Goal: Task Accomplishment & Management: Complete application form

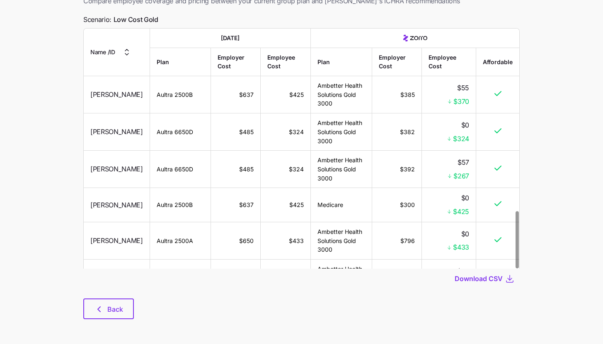
scroll to position [771, 0]
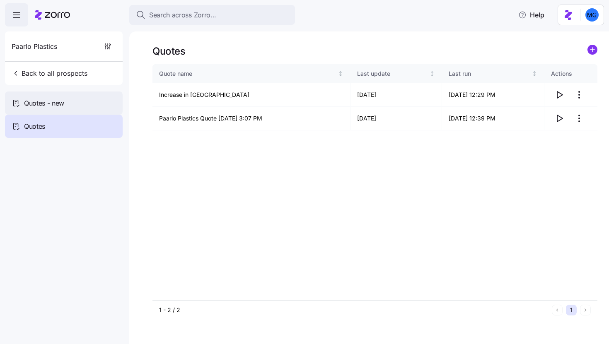
click at [53, 101] on span "Quotes - new" at bounding box center [44, 103] width 40 height 10
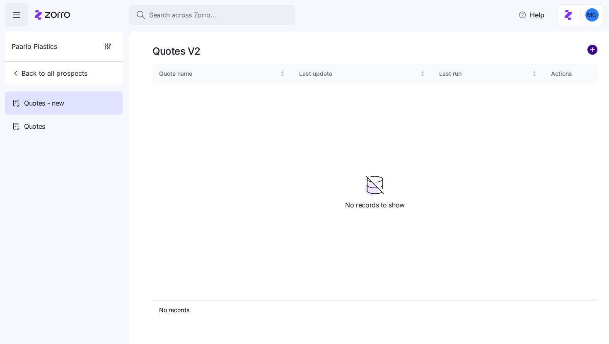
click at [593, 53] on circle "add icon" at bounding box center [592, 49] width 9 height 9
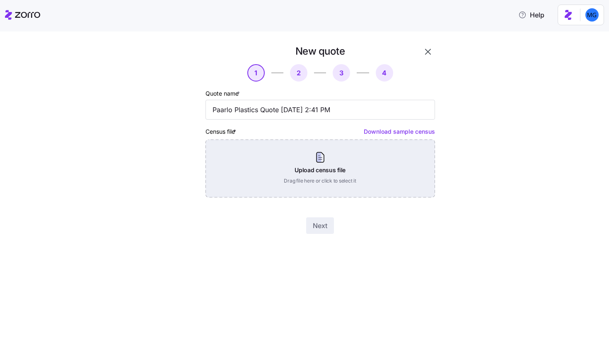
click at [407, 169] on div "Upload census file Drag file here or click to select it" at bounding box center [321, 169] width 230 height 58
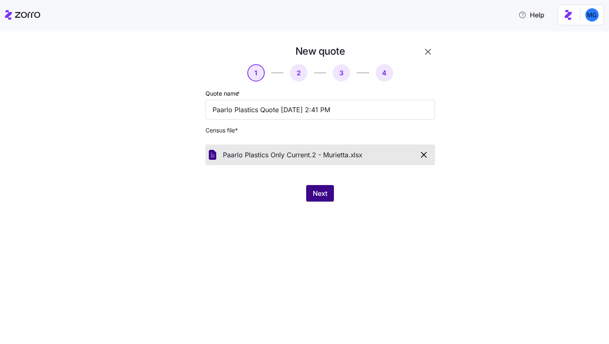
click at [322, 193] on span "Next" at bounding box center [320, 194] width 15 height 10
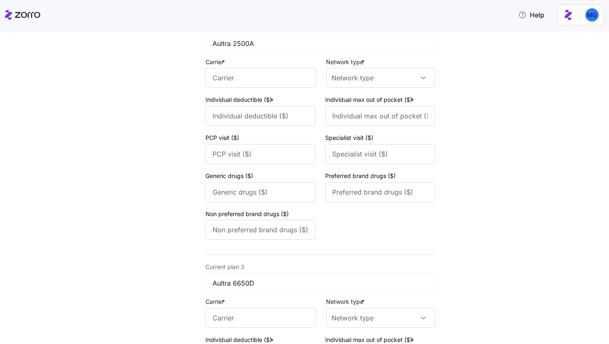
scroll to position [569, 0]
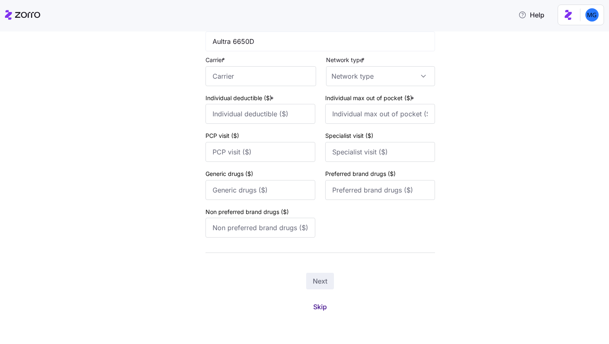
click at [321, 305] on span "Skip" at bounding box center [320, 307] width 14 height 10
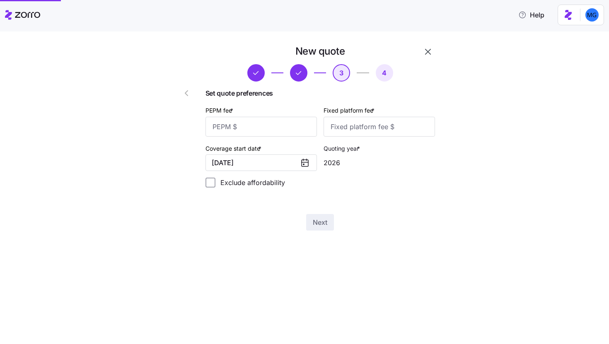
scroll to position [0, 0]
click at [304, 124] on input "PEPM fee *" at bounding box center [262, 127] width 112 height 20
type input "55"
type input "100"
click at [331, 221] on button "Next" at bounding box center [320, 222] width 28 height 17
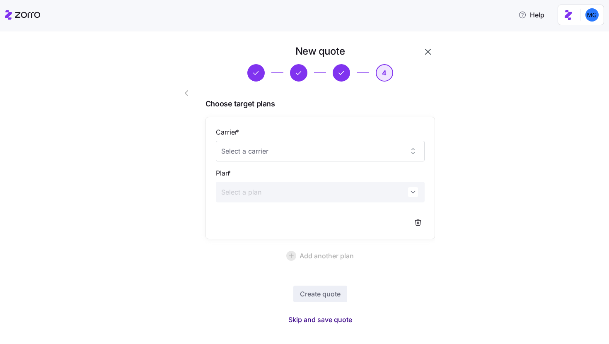
click at [325, 321] on span "Skip and save quote" at bounding box center [320, 320] width 64 height 10
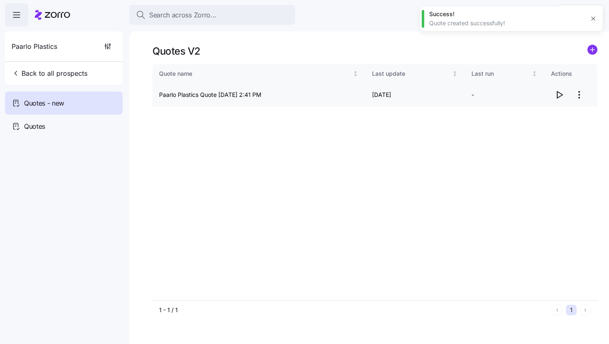
click at [560, 95] on icon "button" at bounding box center [560, 95] width 10 height 10
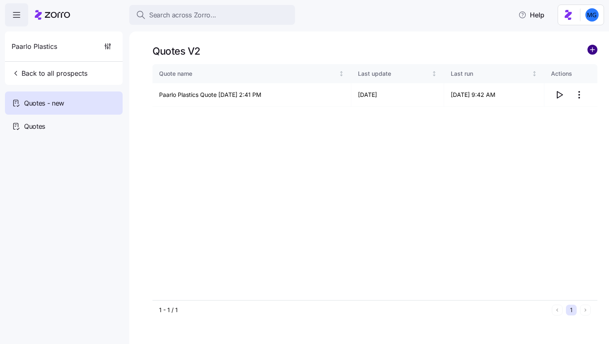
click at [594, 51] on circle "add icon" at bounding box center [592, 49] width 9 height 9
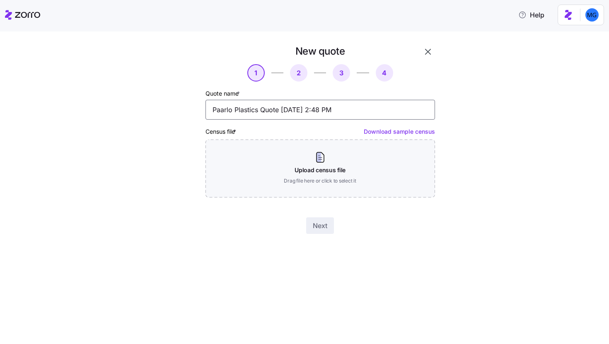
click at [268, 109] on input "Paarlo Plastics Quote 09/22/2025 2:48 PM" at bounding box center [321, 110] width 230 height 20
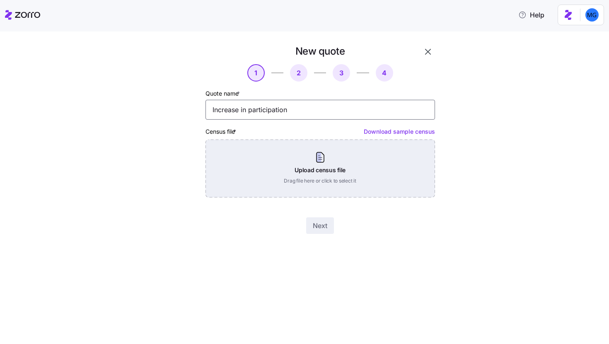
type input "Increase in participation"
click at [287, 156] on div "Upload census file Drag file here or click to select it" at bounding box center [321, 169] width 230 height 58
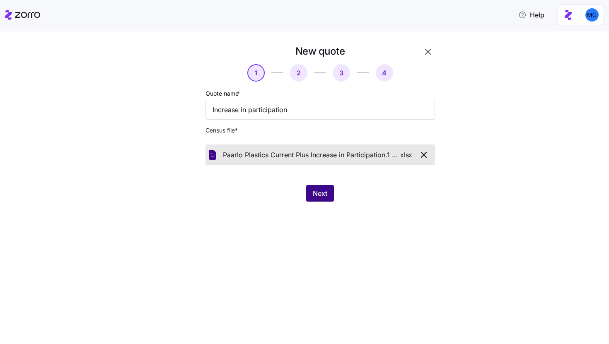
click at [320, 199] on button "Next" at bounding box center [320, 193] width 28 height 17
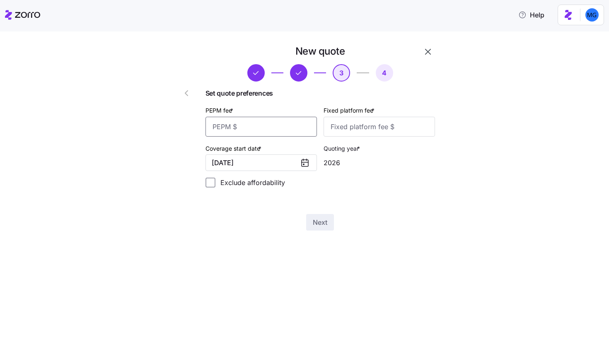
click at [278, 120] on input "PEPM fee *" at bounding box center [262, 127] width 112 height 20
type input "55"
type input "1000"
click at [323, 220] on span "Next" at bounding box center [320, 223] width 15 height 10
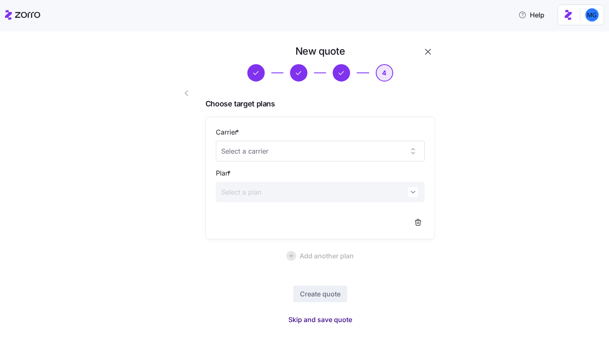
click at [313, 317] on span "Skip and save quote" at bounding box center [320, 320] width 64 height 10
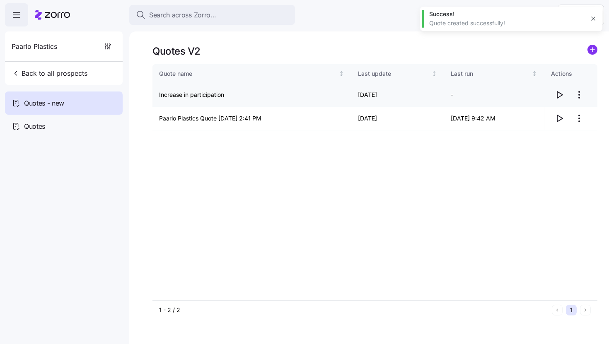
click at [555, 97] on icon "button" at bounding box center [560, 95] width 10 height 10
click at [560, 116] on icon "button" at bounding box center [560, 119] width 10 height 10
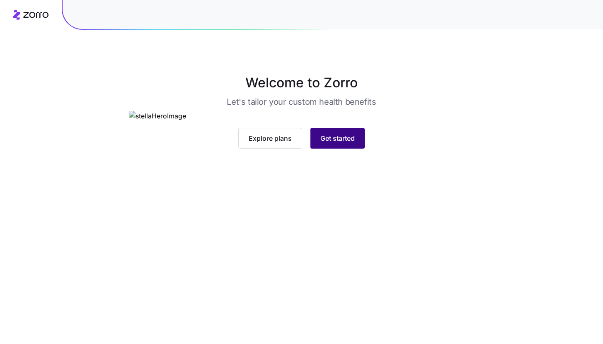
click at [354, 149] on button "Get started" at bounding box center [337, 138] width 54 height 21
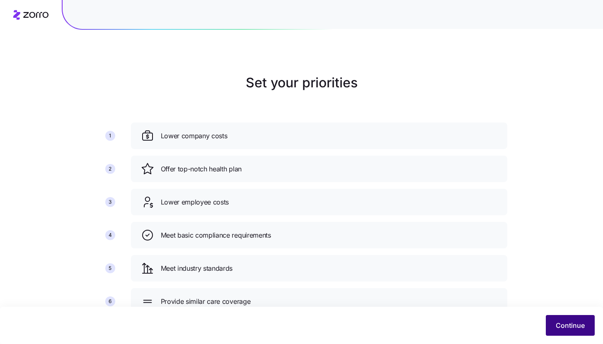
click at [558, 329] on span "Continue" at bounding box center [570, 326] width 29 height 10
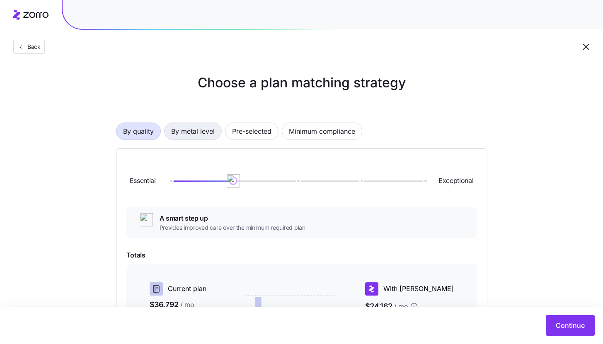
click at [210, 133] on span "By metal level" at bounding box center [193, 131] width 44 height 17
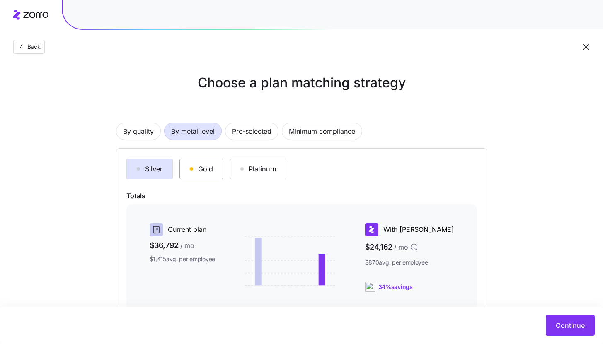
click at [215, 172] on button "Gold" at bounding box center [201, 169] width 44 height 21
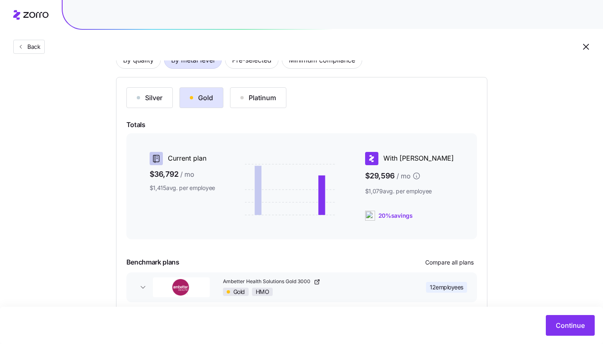
scroll to position [113, 0]
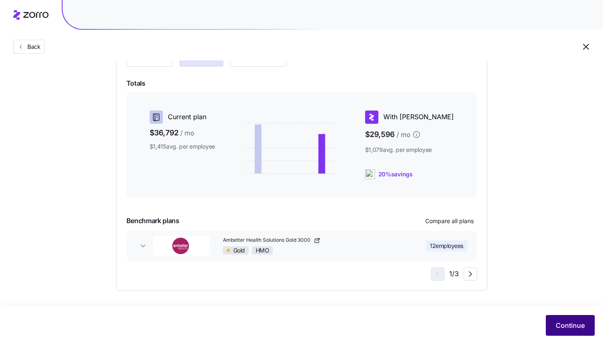
click at [554, 322] on button "Continue" at bounding box center [570, 325] width 49 height 21
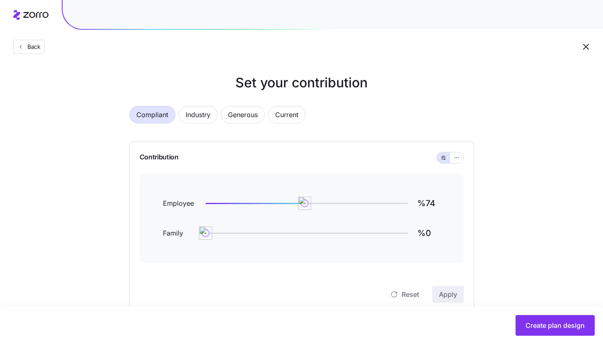
click at [463, 158] on div at bounding box center [449, 158] width 27 height 12
click at [458, 158] on icon "button" at bounding box center [457, 158] width 6 height 10
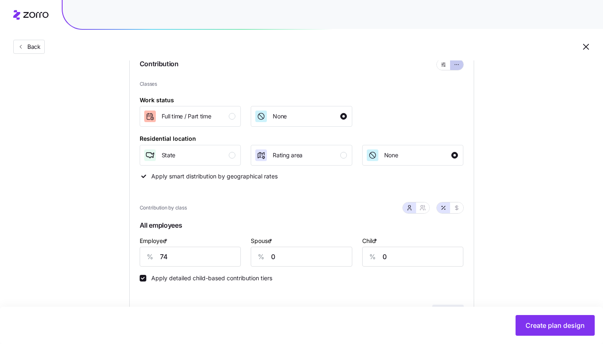
scroll to position [105, 0]
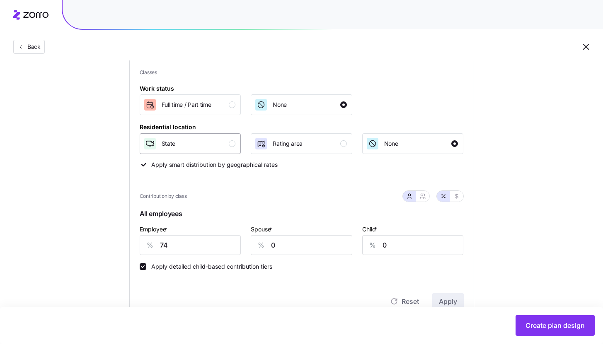
click at [231, 144] on div "button" at bounding box center [232, 144] width 7 height 7
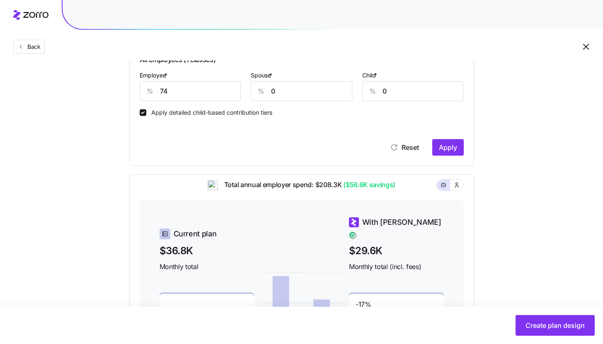
scroll to position [232, 0]
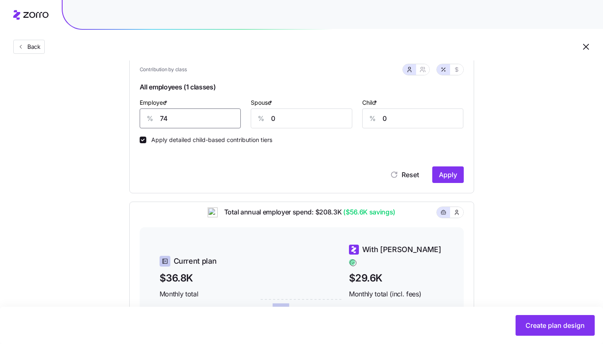
click at [205, 116] on input "74" at bounding box center [191, 119] width 102 height 20
click at [448, 176] on span "Apply" at bounding box center [448, 175] width 18 height 10
click at [179, 122] on input "70" at bounding box center [191, 119] width 102 height 20
type input "75"
click at [447, 175] on span "Apply" at bounding box center [448, 175] width 18 height 10
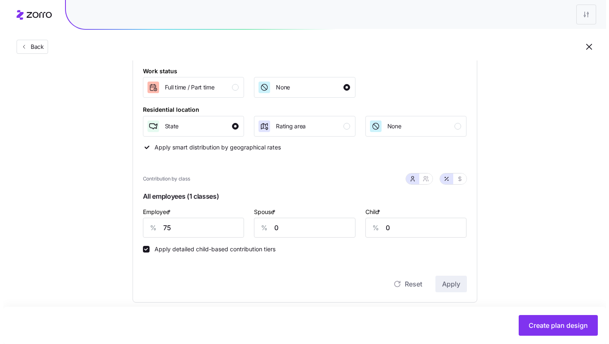
scroll to position [115, 0]
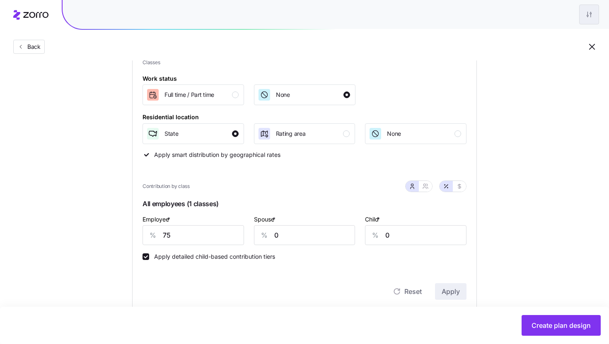
click at [590, 14] on html "Back Set your contribution Compliant Industry Generous Current Contribution Cla…" at bounding box center [304, 250] width 609 height 730
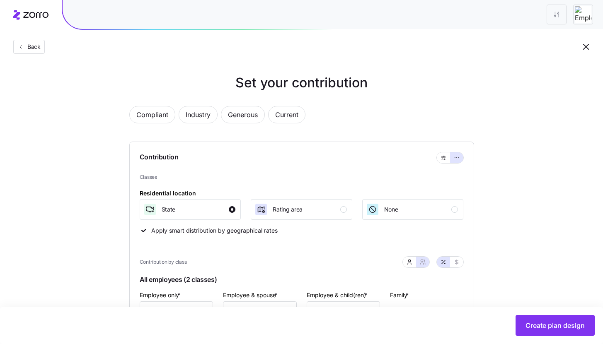
scroll to position [348, 0]
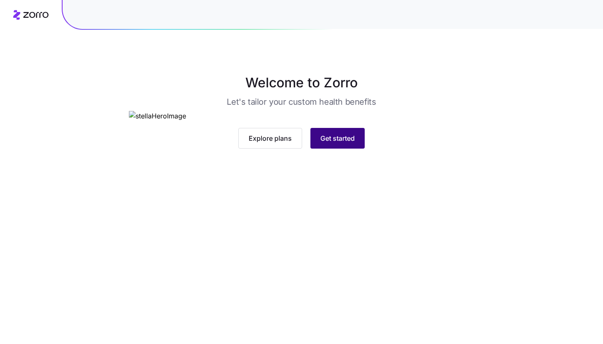
click at [339, 143] on span "Get started" at bounding box center [337, 138] width 34 height 10
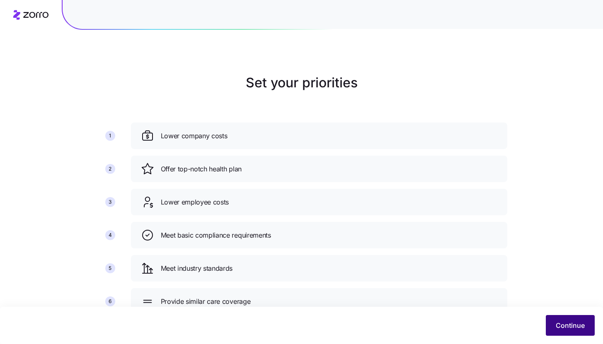
click at [554, 321] on button "Continue" at bounding box center [570, 325] width 49 height 21
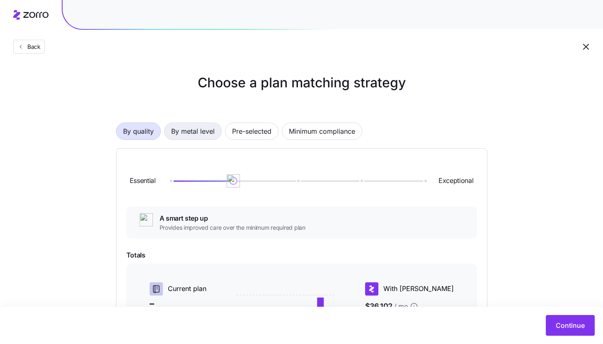
click at [179, 135] on span "By metal level" at bounding box center [193, 131] width 44 height 17
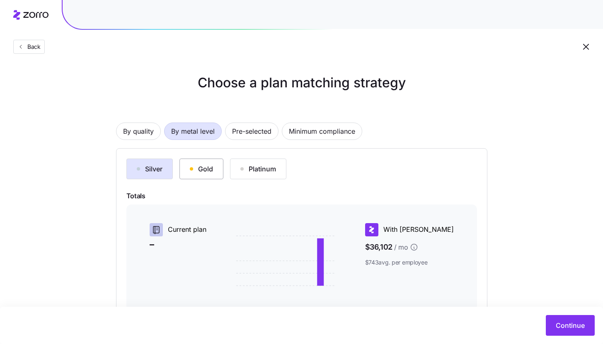
click at [198, 171] on div "Gold" at bounding box center [201, 169] width 23 height 10
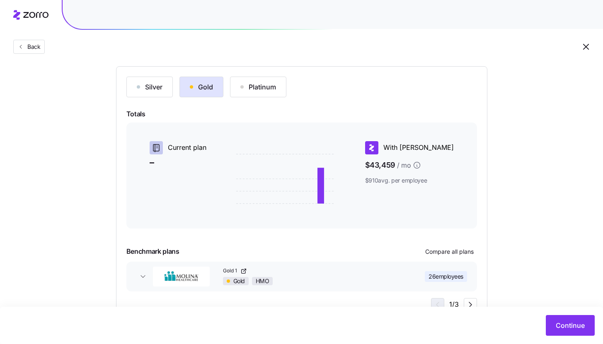
scroll to position [113, 0]
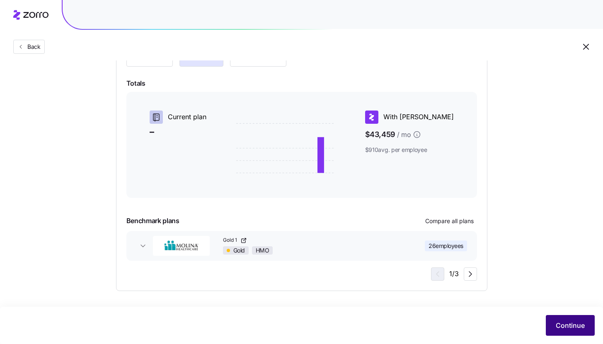
click at [558, 323] on span "Continue" at bounding box center [570, 326] width 29 height 10
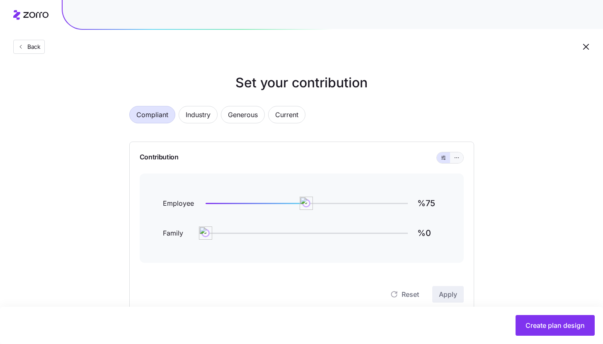
click at [455, 158] on icon "button" at bounding box center [457, 158] width 6 height 10
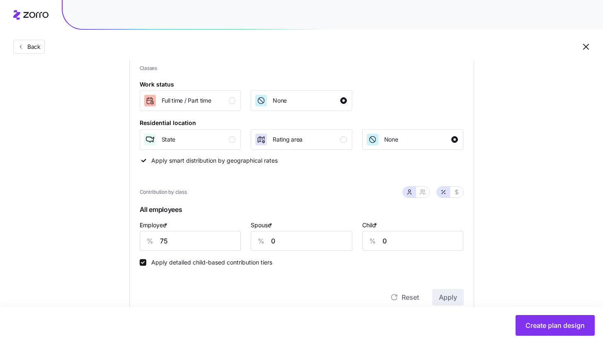
scroll to position [109, 0]
click at [234, 134] on div "State" at bounding box center [189, 139] width 92 height 13
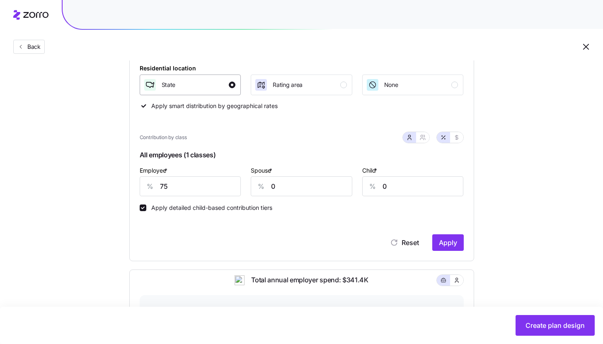
scroll to position [217, 0]
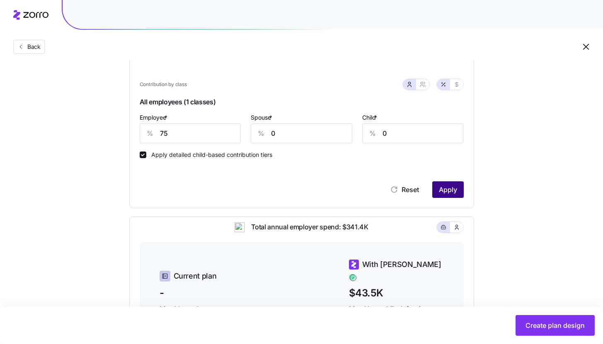
click at [447, 191] on span "Apply" at bounding box center [448, 190] width 18 height 10
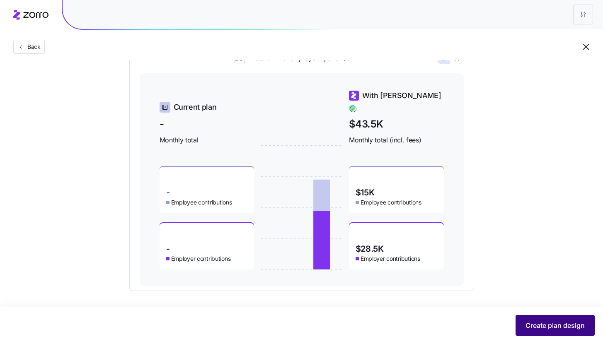
click at [554, 330] on span "Create plan design" at bounding box center [555, 326] width 59 height 10
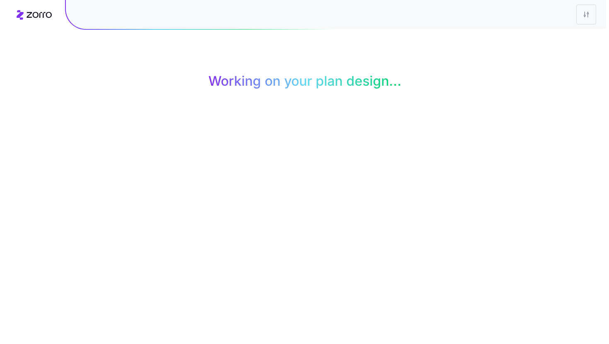
scroll to position [0, 0]
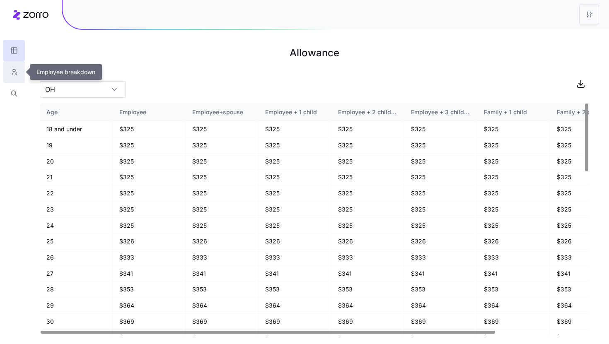
click at [6, 73] on button "button" at bounding box center [14, 72] width 22 height 22
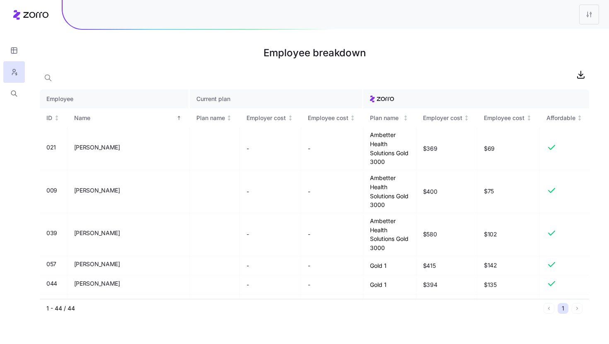
click at [60, 79] on div at bounding box center [315, 74] width 550 height 17
click at [48, 79] on icon "button" at bounding box center [48, 78] width 8 height 8
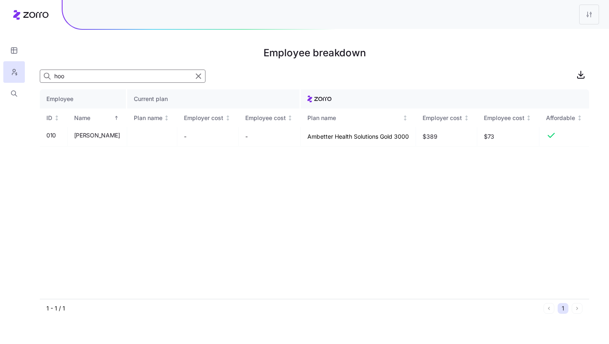
click at [87, 73] on input "hoo" at bounding box center [123, 76] width 166 height 13
type input "sher"
click at [202, 75] on icon "button" at bounding box center [198, 76] width 9 height 10
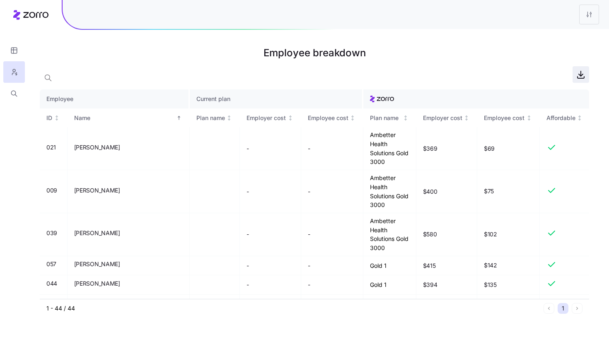
click at [585, 75] on icon "button" at bounding box center [581, 75] width 10 height 10
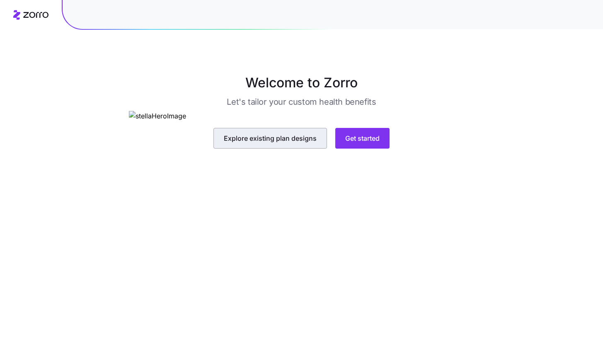
click at [301, 143] on span "Explore existing plan designs" at bounding box center [270, 138] width 93 height 10
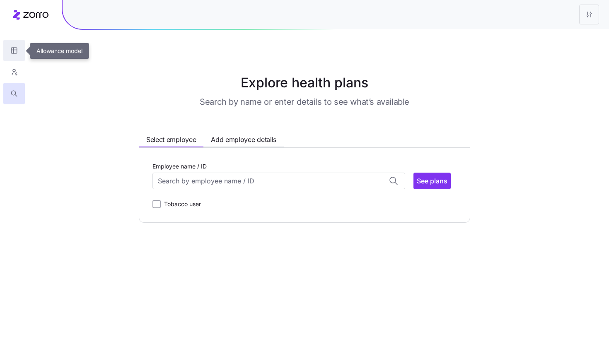
click at [19, 46] on button "button" at bounding box center [14, 51] width 22 height 22
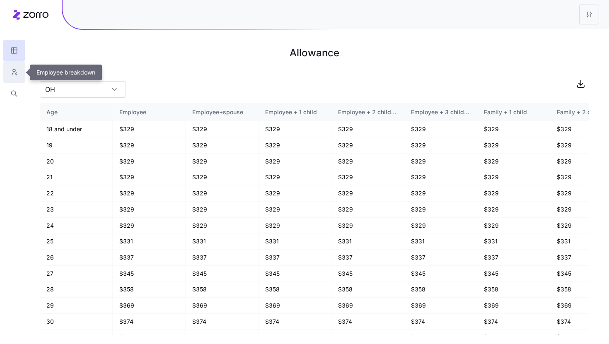
click at [14, 75] on icon "button" at bounding box center [13, 72] width 7 height 8
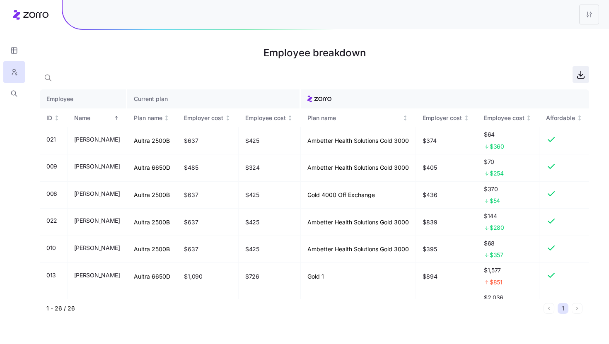
click at [581, 78] on icon "button" at bounding box center [581, 75] width 10 height 10
